Goal: Task Accomplishment & Management: Manage account settings

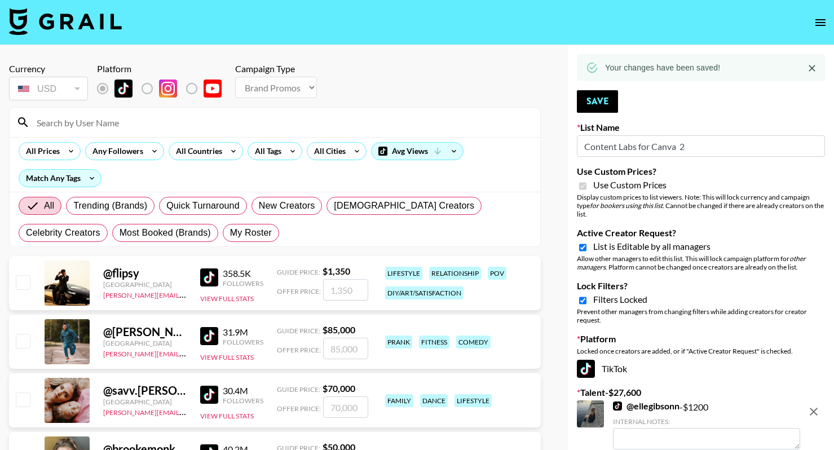
select select "Brand"
click at [815, 26] on icon "open drawer" at bounding box center [821, 23] width 14 height 14
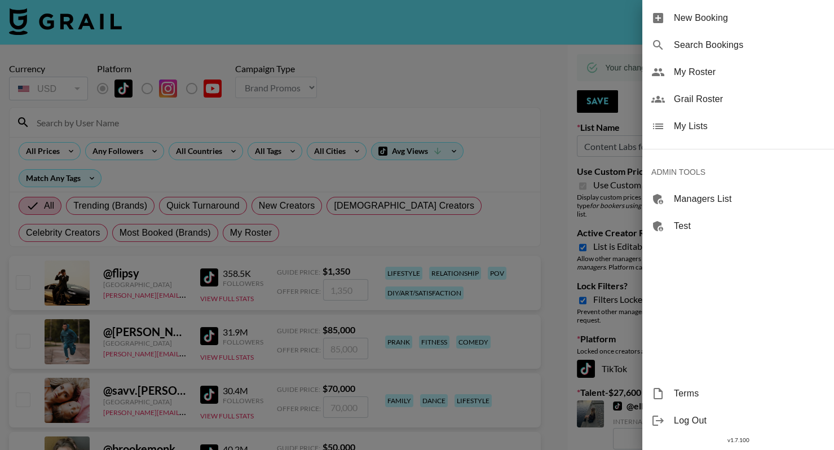
click at [698, 120] on span "My Lists" at bounding box center [749, 127] width 151 height 14
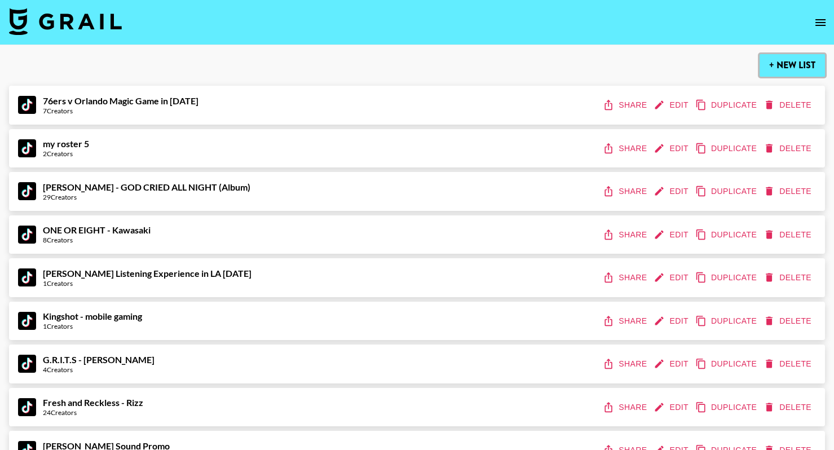
click at [786, 63] on button "+ New List" at bounding box center [792, 65] width 65 height 23
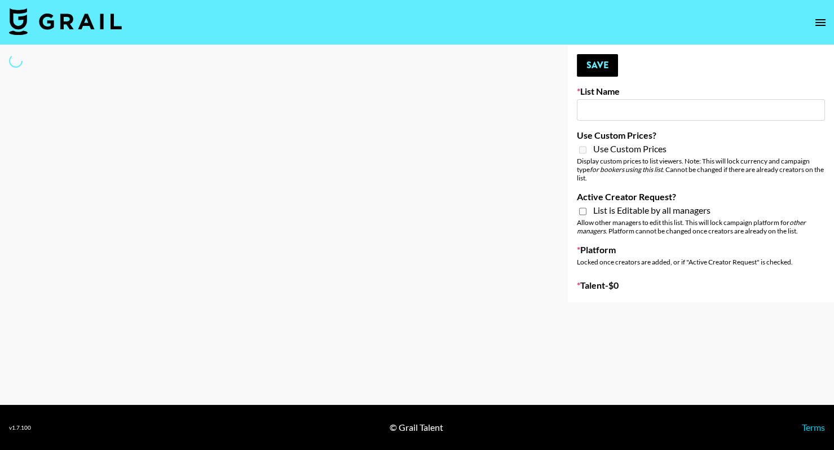
type input "New List"
select select "Song"
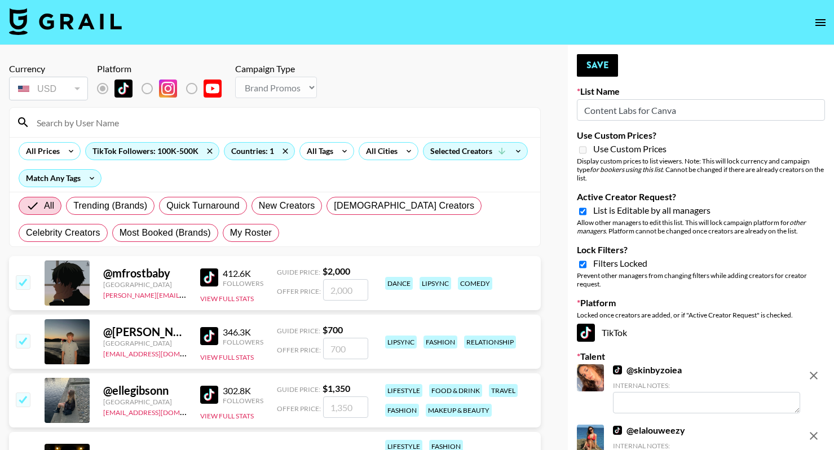
select select "Brand"
click at [825, 22] on icon "open drawer" at bounding box center [821, 22] width 10 height 7
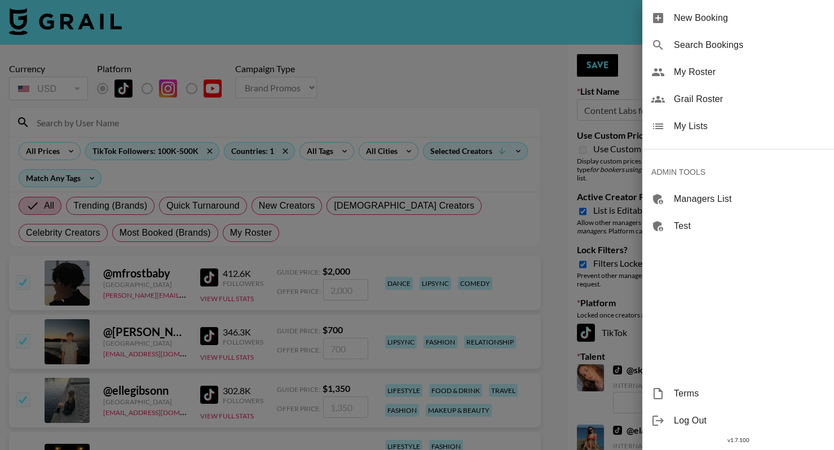
click at [715, 133] on div "My Lists" at bounding box center [739, 126] width 192 height 27
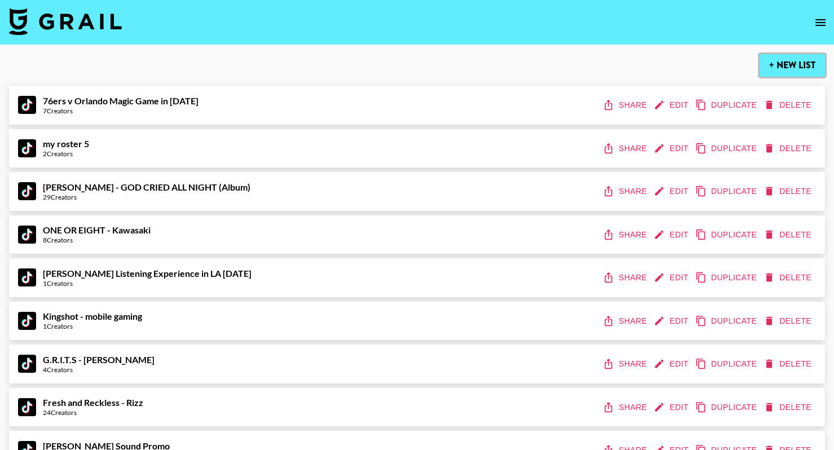
click at [799, 54] on button "+ New List" at bounding box center [792, 65] width 65 height 23
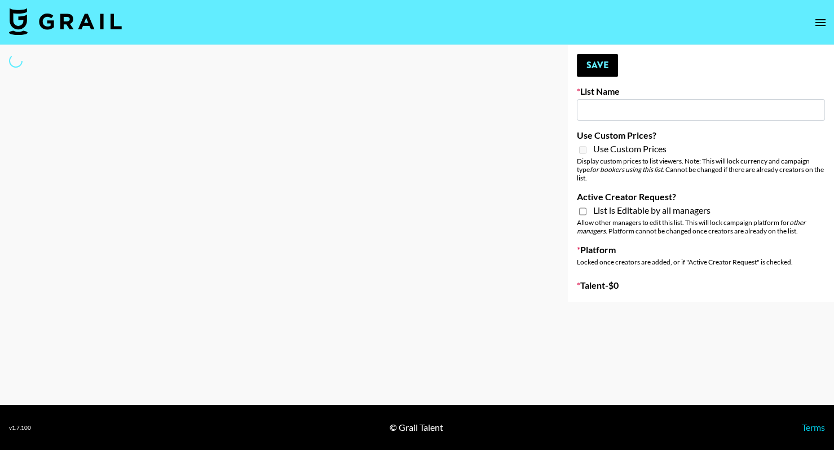
type input "New List"
select select "Song"
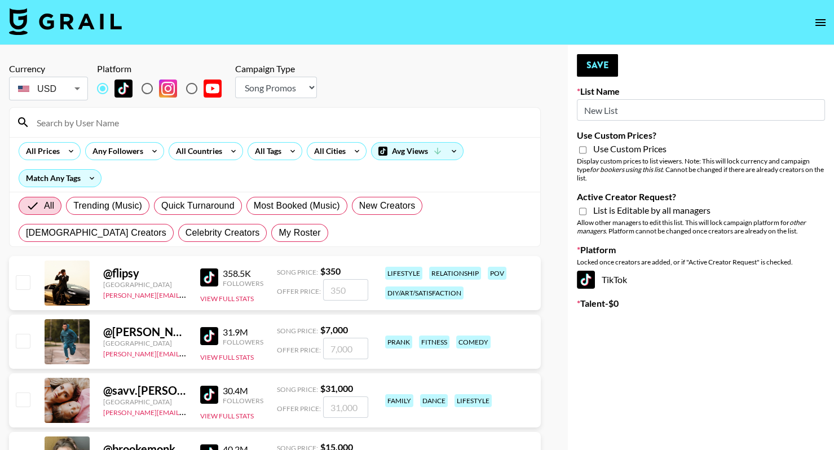
click at [634, 115] on input "New List" at bounding box center [701, 109] width 248 height 21
paste input "Content Labs for Perplexity"
type input "Content Labs for Perplexity"
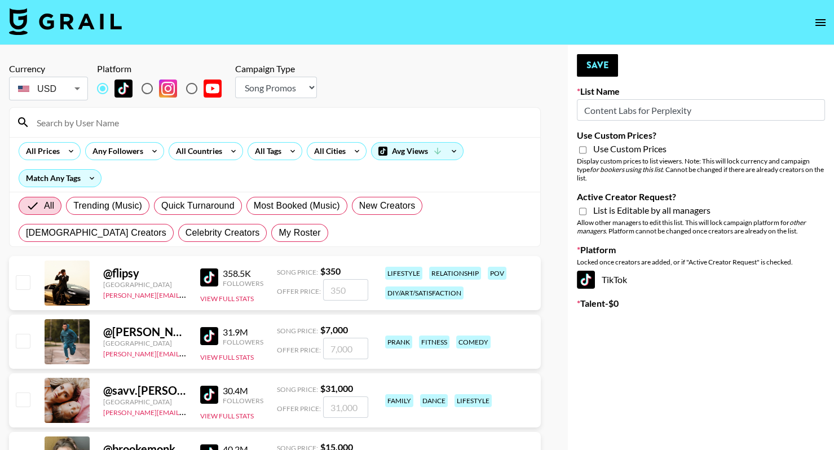
click at [309, 98] on div "Campaign Type Choose Type... Song Promos Brand Promos" at bounding box center [276, 82] width 82 height 39
click at [302, 93] on select "Choose Type... Song Promos Brand Promos" at bounding box center [276, 87] width 82 height 21
select select "Brand"
click at [235, 77] on select "Choose Type... Song Promos Brand Promos" at bounding box center [276, 87] width 82 height 21
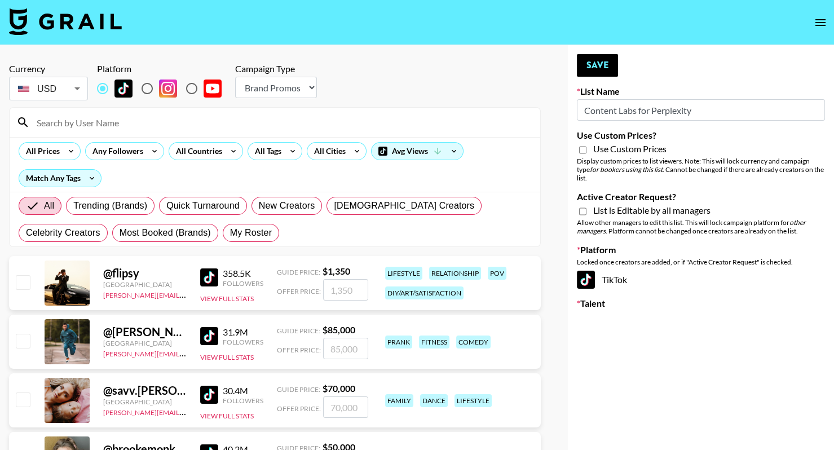
click at [596, 152] on span "Use Custom Prices" at bounding box center [629, 148] width 73 height 11
click at [587, 152] on input "Use Custom Prices?" at bounding box center [582, 150] width 7 height 10
checkbox input "true"
click at [605, 215] on span "List is Editable by all managers" at bounding box center [651, 210] width 117 height 11
click at [587, 215] on input "Active Creator Request?" at bounding box center [582, 211] width 7 height 10
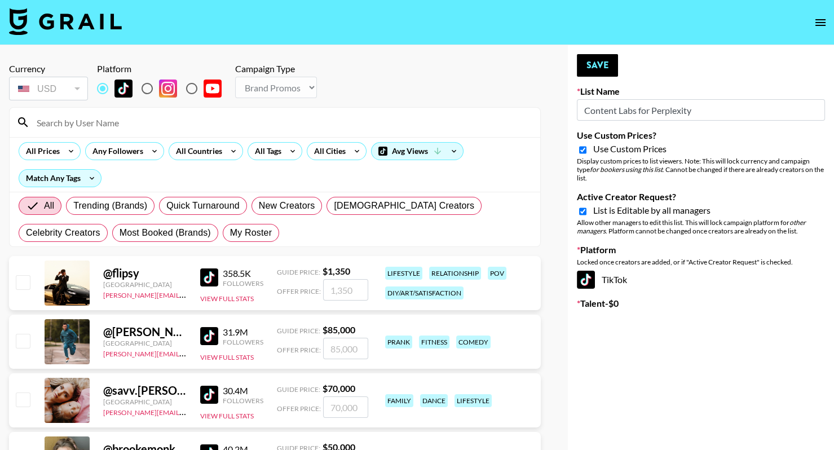
checkbox input "true"
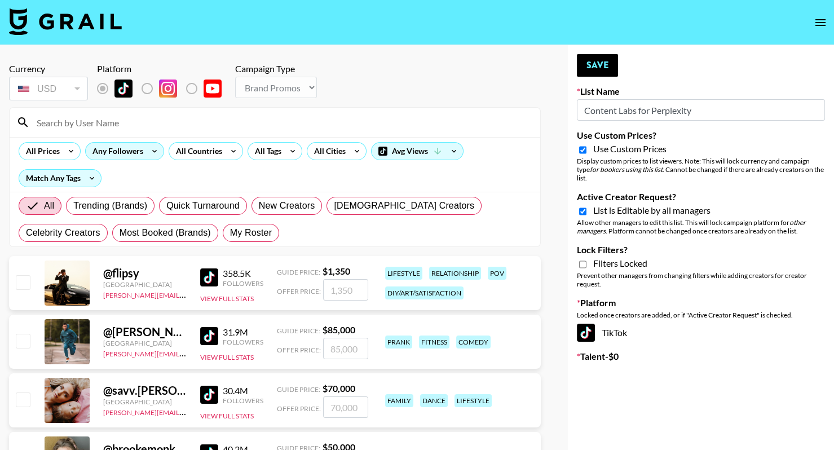
click at [133, 151] on div "Any Followers" at bounding box center [116, 151] width 60 height 17
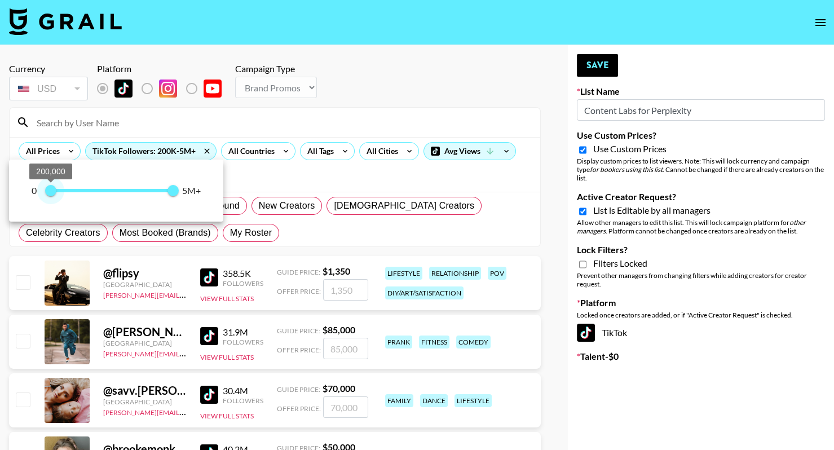
type input "100000"
click at [49, 190] on span "100,000" at bounding box center [48, 190] width 11 height 11
click at [355, 89] on div at bounding box center [417, 225] width 834 height 450
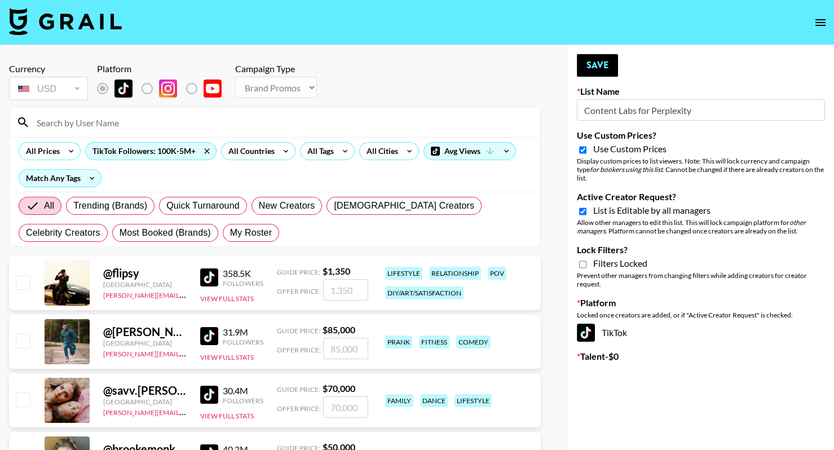
click at [589, 271] on div "Prevent other managers from changing filters while adding creators for creator …" at bounding box center [701, 279] width 248 height 17
click at [584, 261] on input "Lock Filters?" at bounding box center [582, 264] width 7 height 10
checkbox input "true"
click at [146, 86] on label "List locked to TikTok." at bounding box center [156, 89] width 42 height 24
click at [600, 262] on span "Filters Locked" at bounding box center [620, 263] width 54 height 11
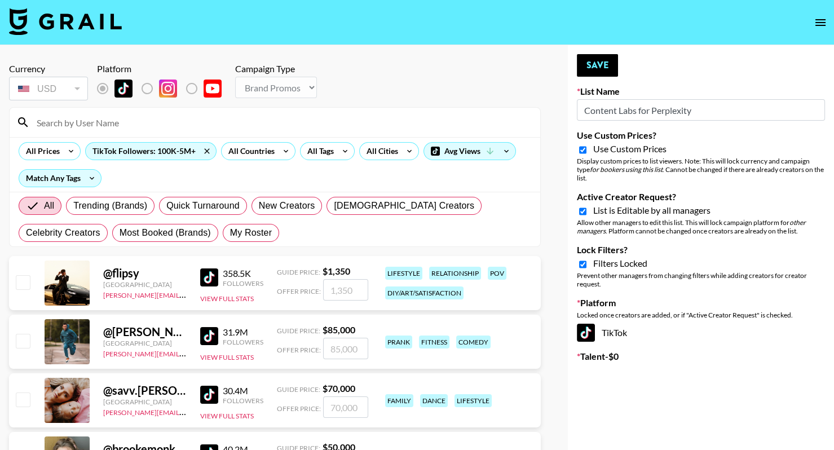
click at [587, 217] on input "Active Creator Request?" at bounding box center [582, 211] width 7 height 10
checkbox input "false"
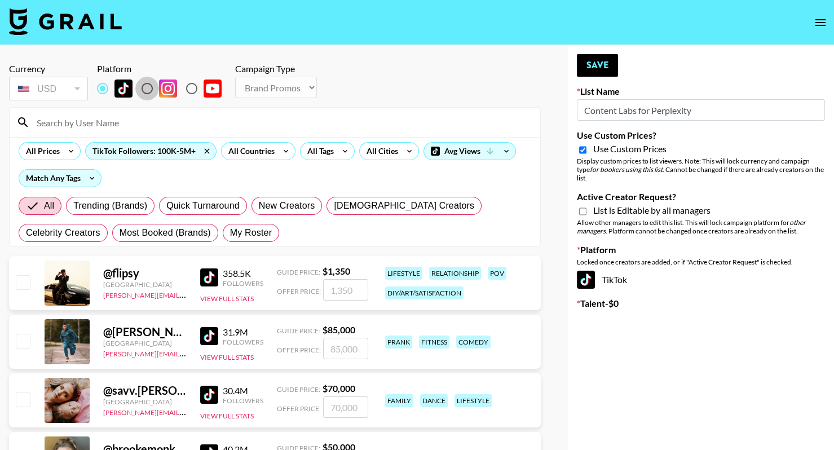
click at [146, 93] on input "radio" at bounding box center [147, 89] width 24 height 24
radio input "true"
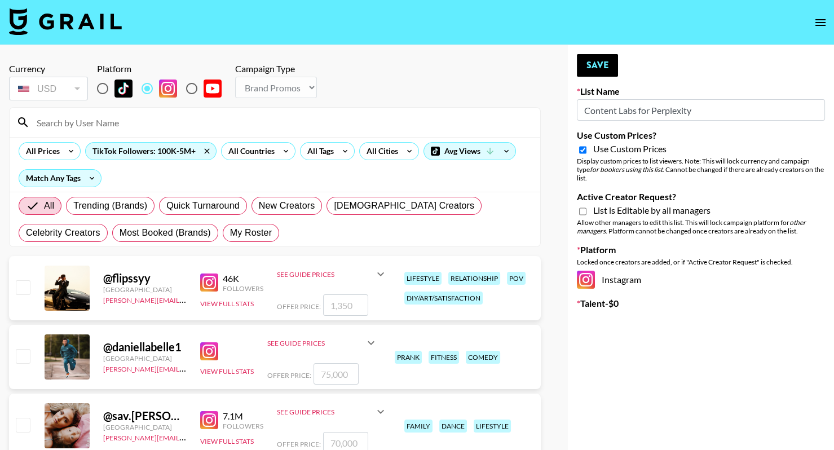
click at [604, 212] on span "List is Editable by all managers" at bounding box center [651, 210] width 117 height 11
click at [587, 212] on input "Active Creator Request?" at bounding box center [582, 211] width 7 height 10
checkbox input "true"
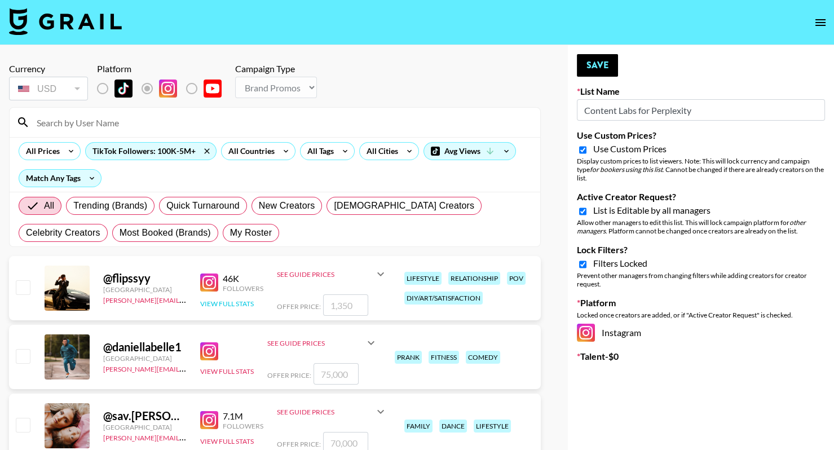
click at [223, 301] on button "View Full Stats" at bounding box center [227, 304] width 54 height 8
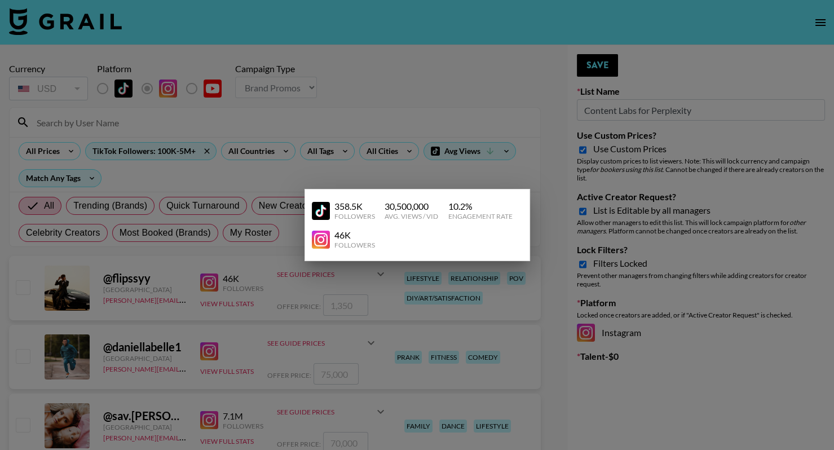
click at [350, 107] on div at bounding box center [417, 225] width 834 height 450
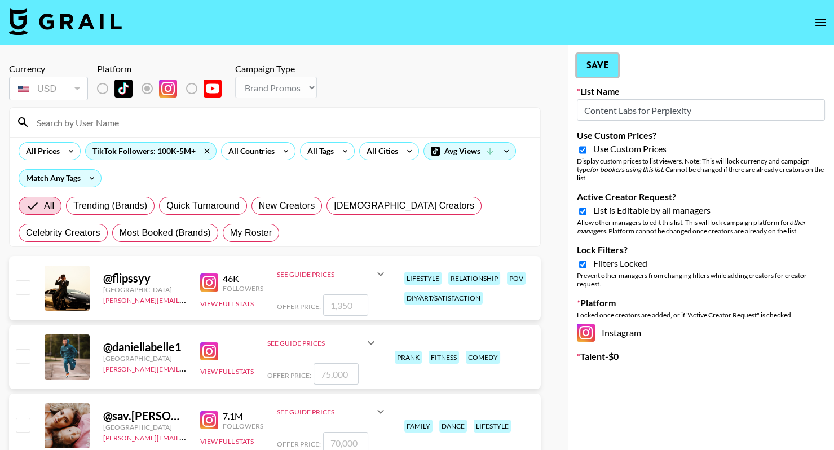
click at [591, 65] on button "Save" at bounding box center [597, 65] width 41 height 23
click at [0, 0] on icon at bounding box center [0, 0] width 0 height 0
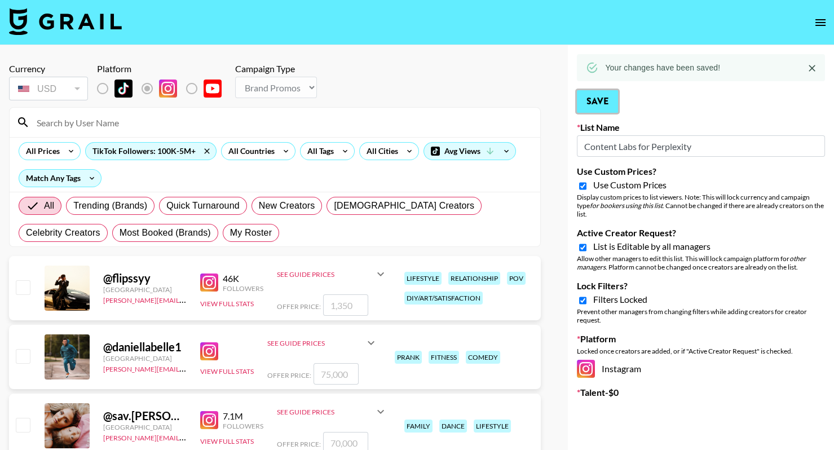
click at [586, 105] on button "Save" at bounding box center [597, 101] width 41 height 23
click at [814, 34] on nav at bounding box center [417, 22] width 834 height 45
click at [814, 26] on icon "open drawer" at bounding box center [821, 23] width 14 height 14
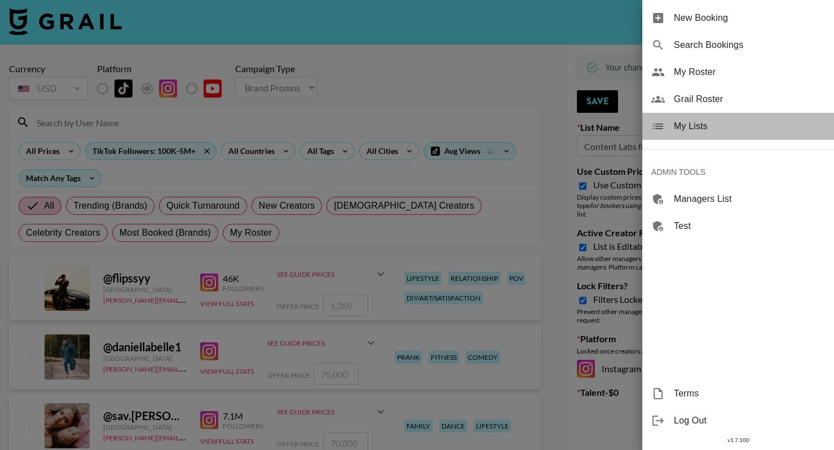
click at [702, 138] on div "My Lists" at bounding box center [739, 126] width 192 height 27
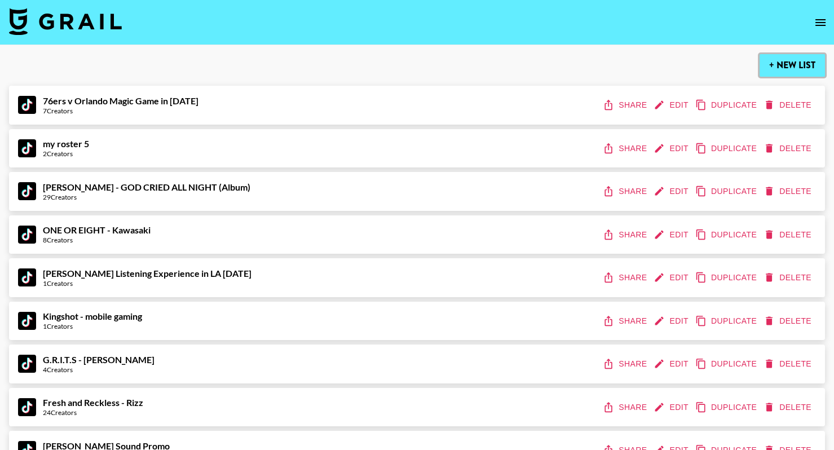
click at [813, 66] on button "+ New List" at bounding box center [792, 65] width 65 height 23
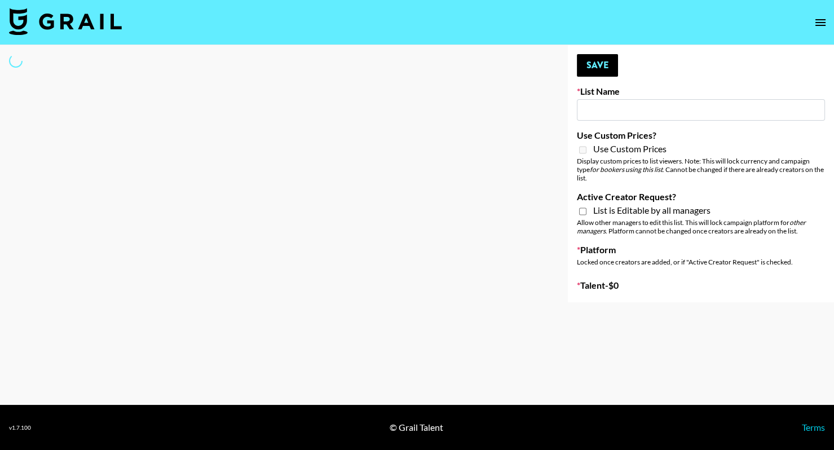
type input "New List"
select select "Song"
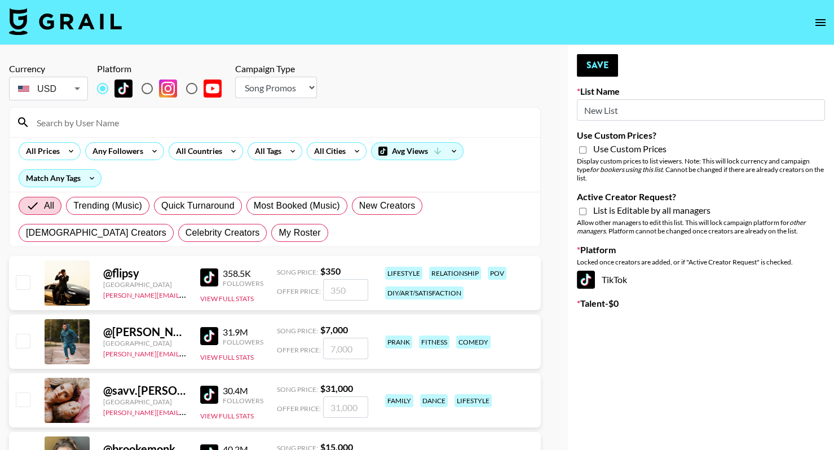
click at [662, 108] on input "New List" at bounding box center [701, 109] width 248 height 21
paste input "Govee for their new TV Backlight 3."
click at [579, 111] on input "Govee for their new TV Backlight 3." at bounding box center [701, 109] width 248 height 21
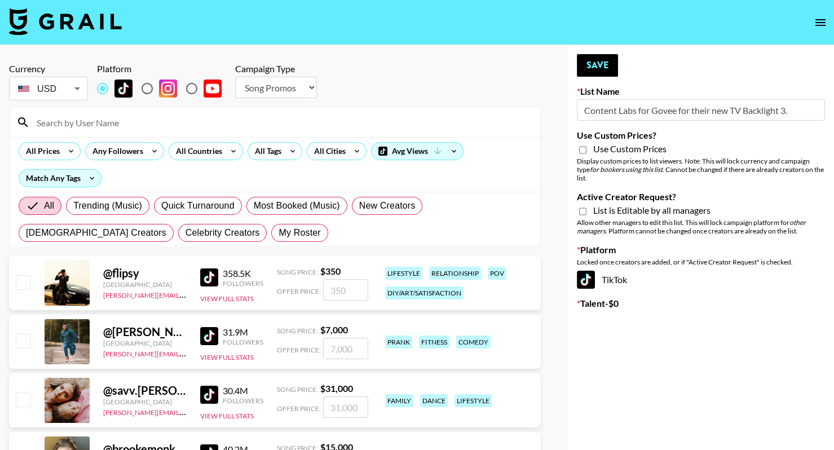
drag, startPoint x: 678, startPoint y: 110, endPoint x: 733, endPoint y: 109, distance: 54.7
click at [733, 109] on input "Content Labs for Govee for their new TV Backlight 3." at bounding box center [701, 109] width 248 height 21
click at [689, 117] on input "Content Labs for Govee's new TV Backlight 3." at bounding box center [701, 109] width 248 height 21
click at [690, 111] on input "Content Labs for Govee's new TV Backlight 3." at bounding box center [701, 109] width 248 height 21
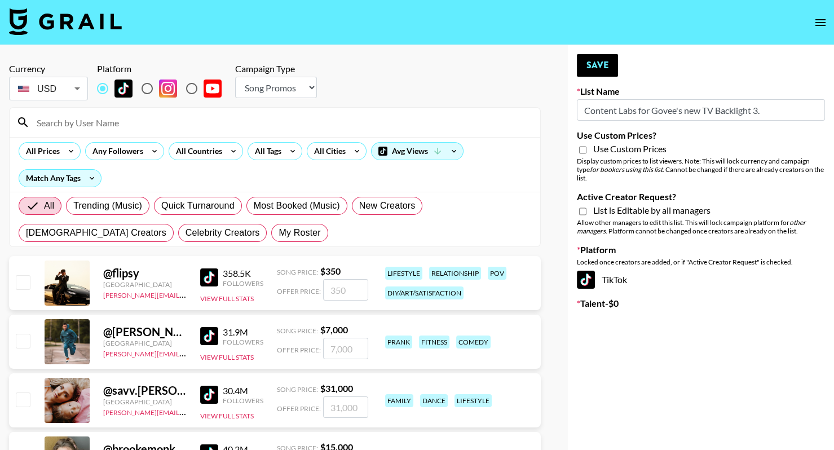
click at [690, 111] on input "Content Labs for Govee's new TV Backlight 3." at bounding box center [701, 109] width 248 height 21
type input "Content Labs for Govee's TV Backlight 3."
click at [295, 89] on select "Choose Type... Song Promos Brand Promos" at bounding box center [276, 87] width 82 height 21
select select "Brand"
click at [235, 77] on select "Choose Type... Song Promos Brand Promos" at bounding box center [276, 87] width 82 height 21
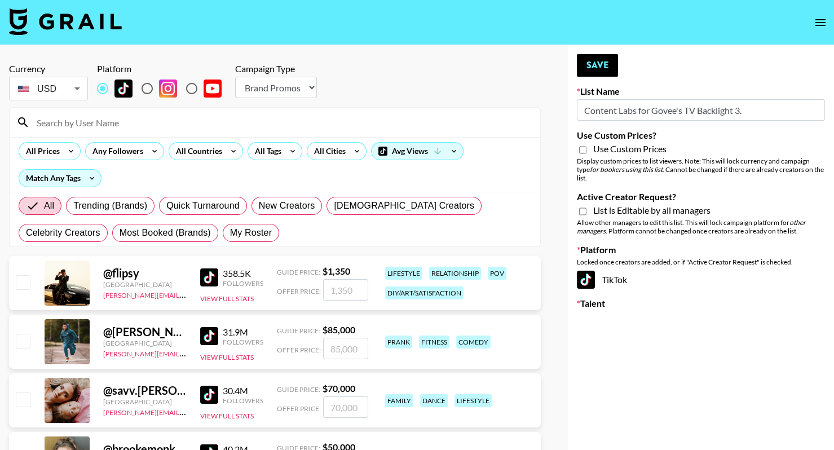
click at [598, 156] on div "Use Custom Prices" at bounding box center [701, 150] width 248 height 14
click at [589, 152] on div "Use Custom Prices" at bounding box center [701, 150] width 248 height 14
click at [581, 150] on input "Use Custom Prices?" at bounding box center [582, 150] width 7 height 10
checkbox input "true"
click at [587, 211] on div "List is Editable by all managers" at bounding box center [701, 212] width 248 height 14
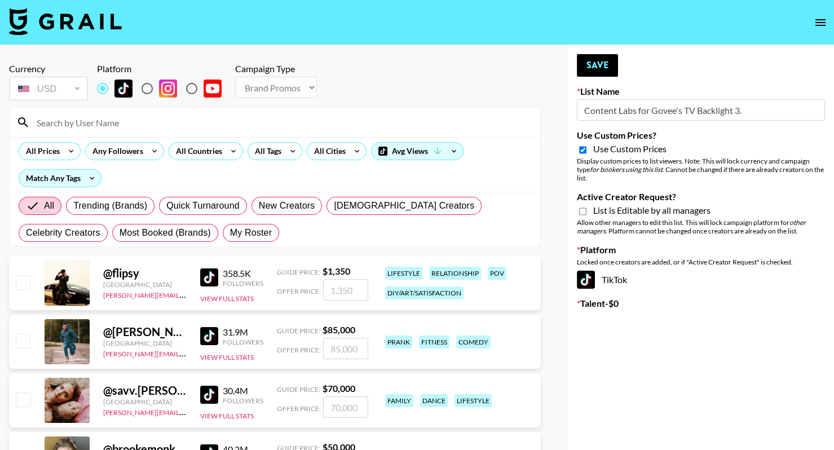
click at [586, 211] on input "Active Creator Request?" at bounding box center [582, 211] width 7 height 10
checkbox input "true"
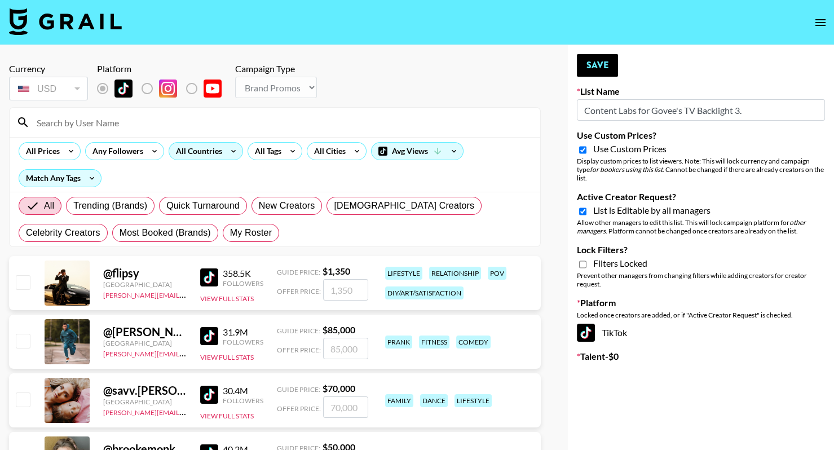
click at [218, 152] on div "All Countries" at bounding box center [196, 151] width 55 height 17
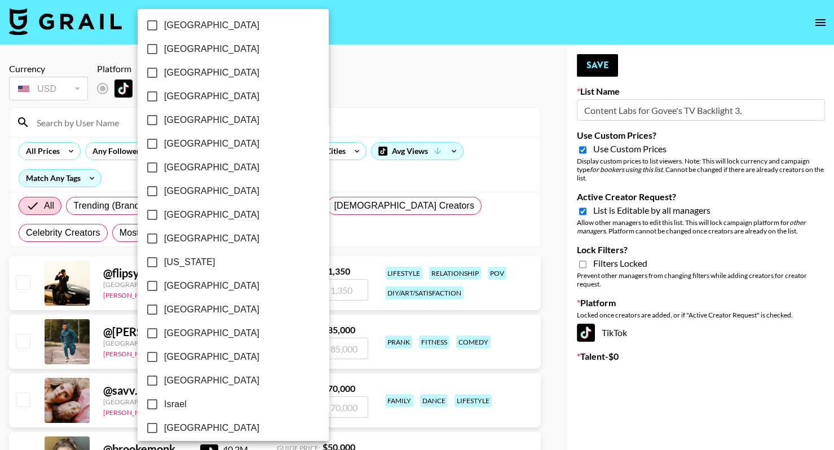
scroll to position [287, 0]
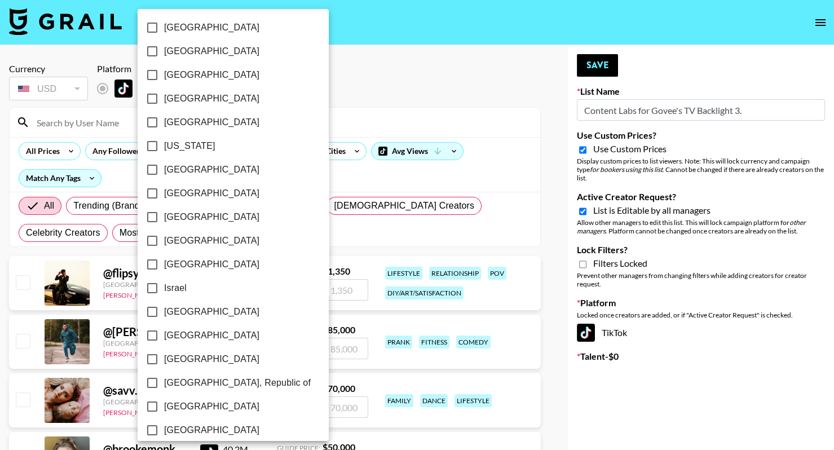
click at [190, 170] on span "[GEOGRAPHIC_DATA]" at bounding box center [211, 170] width 95 height 14
click at [164, 170] on input "[GEOGRAPHIC_DATA]" at bounding box center [152, 170] width 24 height 24
checkbox input "true"
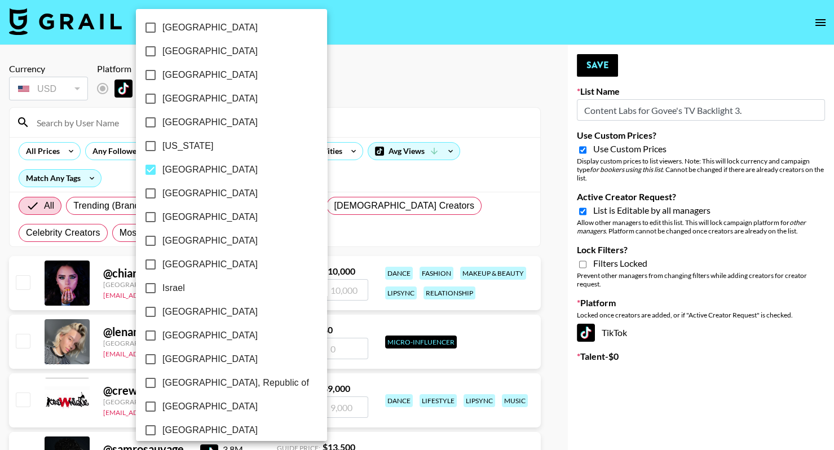
click at [359, 105] on div at bounding box center [417, 225] width 834 height 450
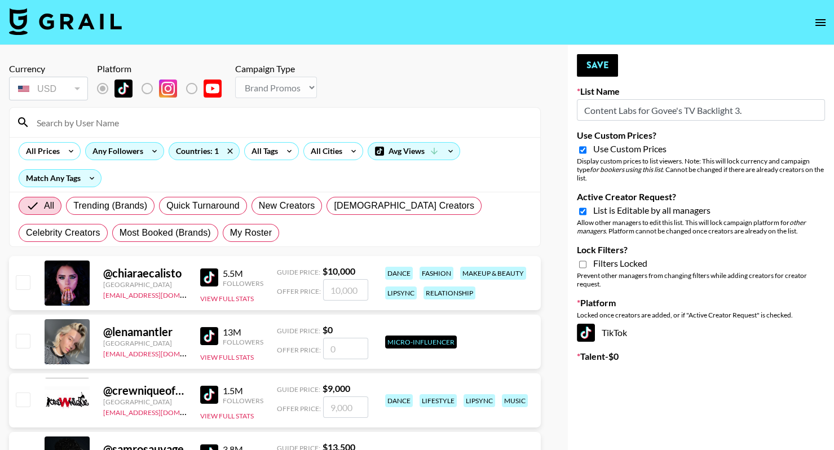
click at [118, 157] on div "Any Followers" at bounding box center [116, 151] width 60 height 17
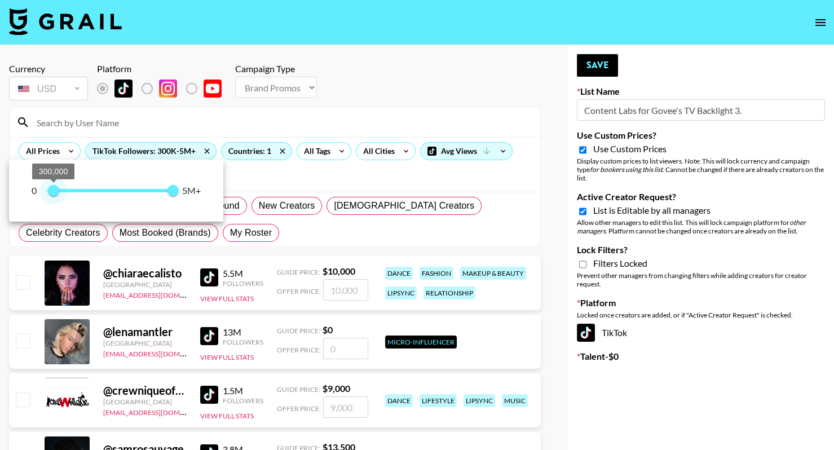
type input "100000"
click at [49, 195] on span "100,000" at bounding box center [48, 190] width 11 height 11
click at [429, 91] on div at bounding box center [417, 225] width 834 height 450
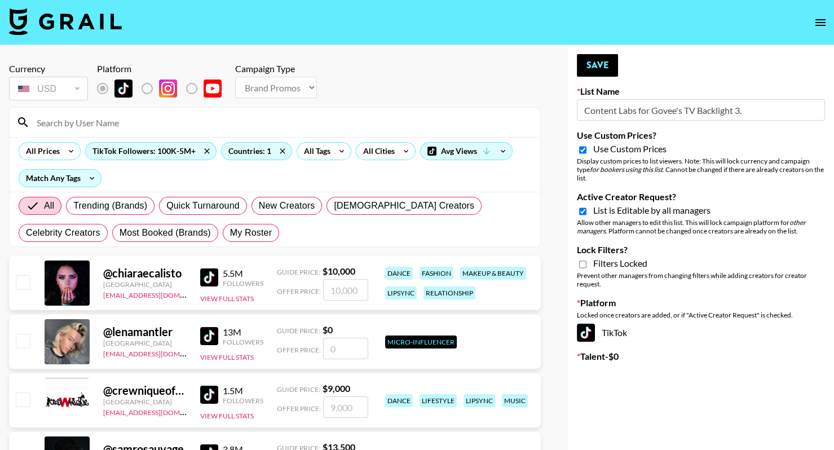
click at [581, 266] on input "Lock Filters?" at bounding box center [582, 264] width 7 height 10
checkbox input "true"
click at [588, 69] on button "Save" at bounding box center [597, 65] width 41 height 23
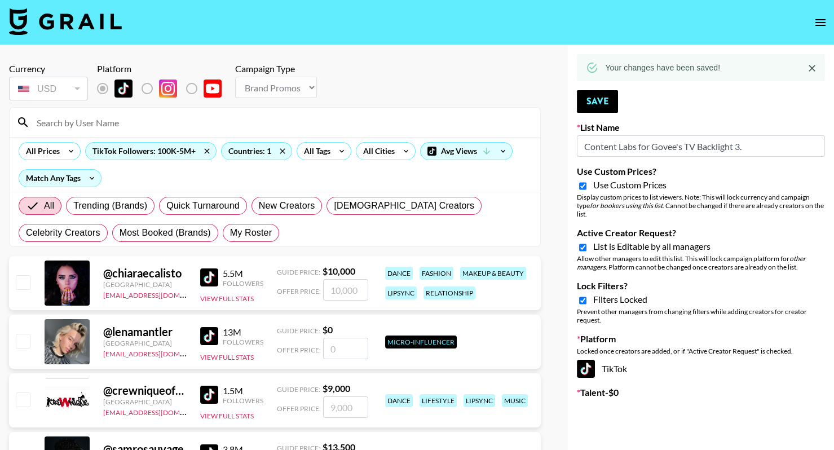
click at [589, 72] on icon at bounding box center [592, 67] width 12 height 12
click at [589, 100] on button "Save" at bounding box center [597, 101] width 41 height 23
